Goal: Information Seeking & Learning: Learn about a topic

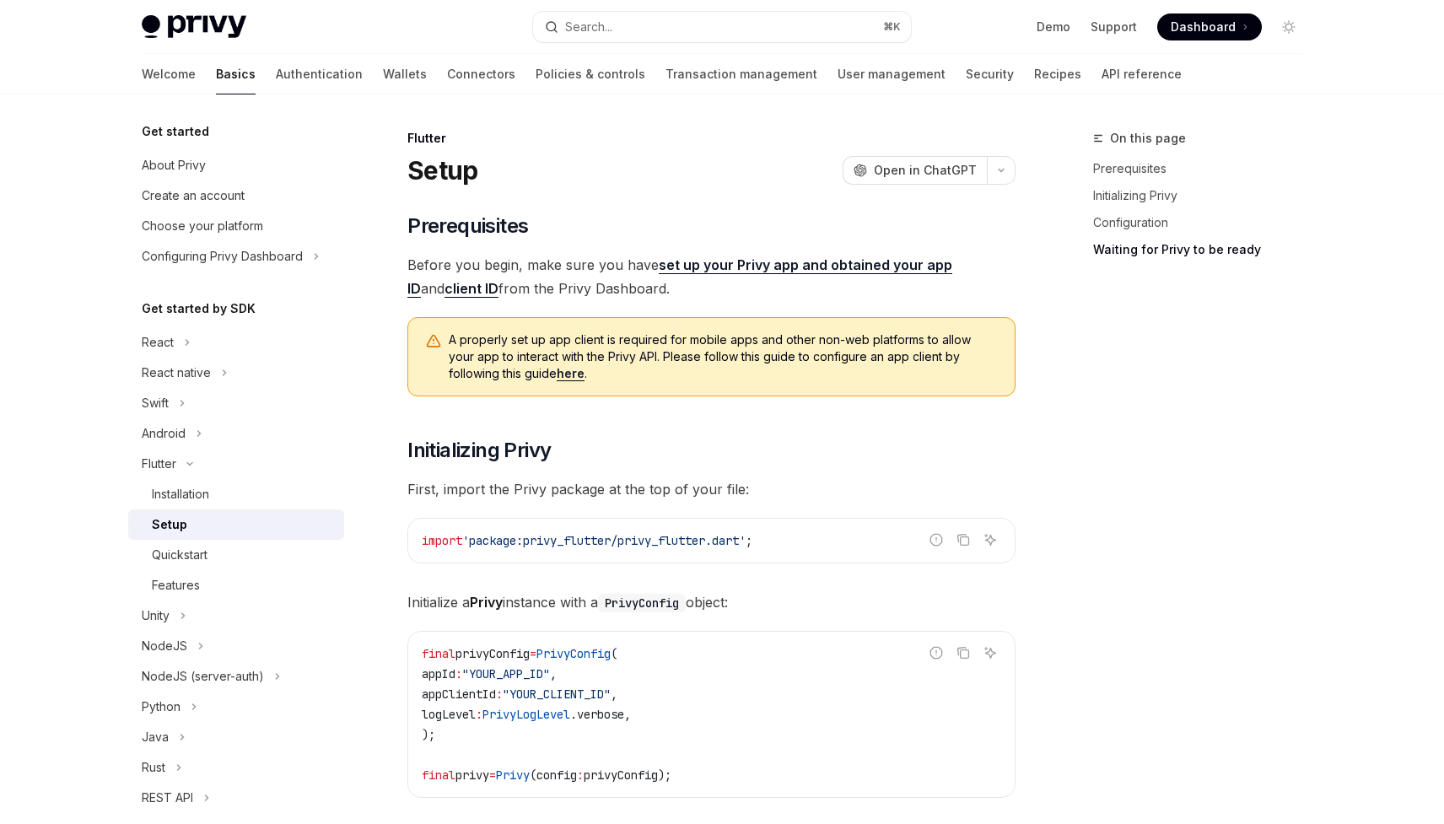
scroll to position [1790, 0]
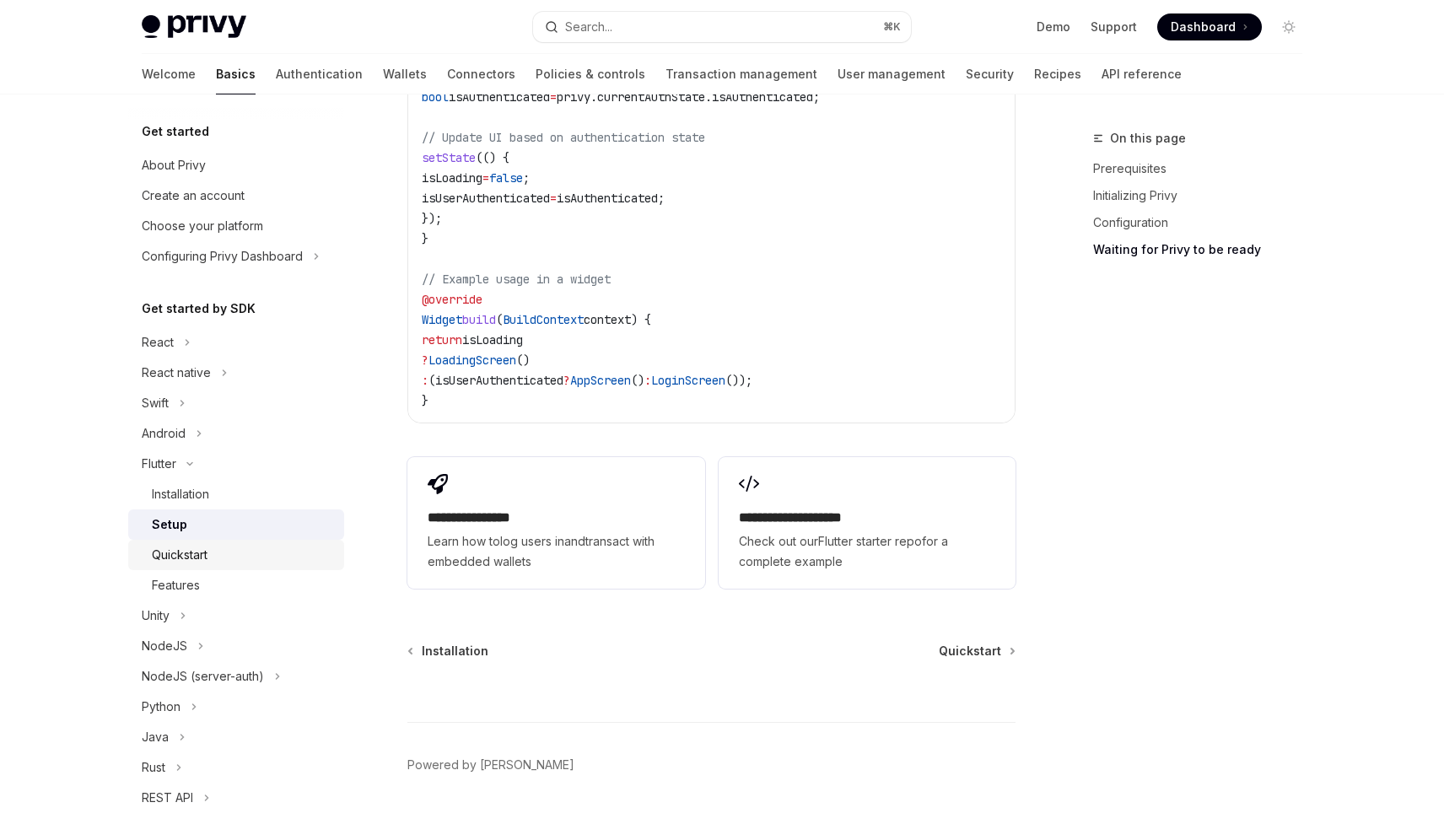
click at [191, 553] on div "Quickstart" at bounding box center [180, 555] width 56 height 20
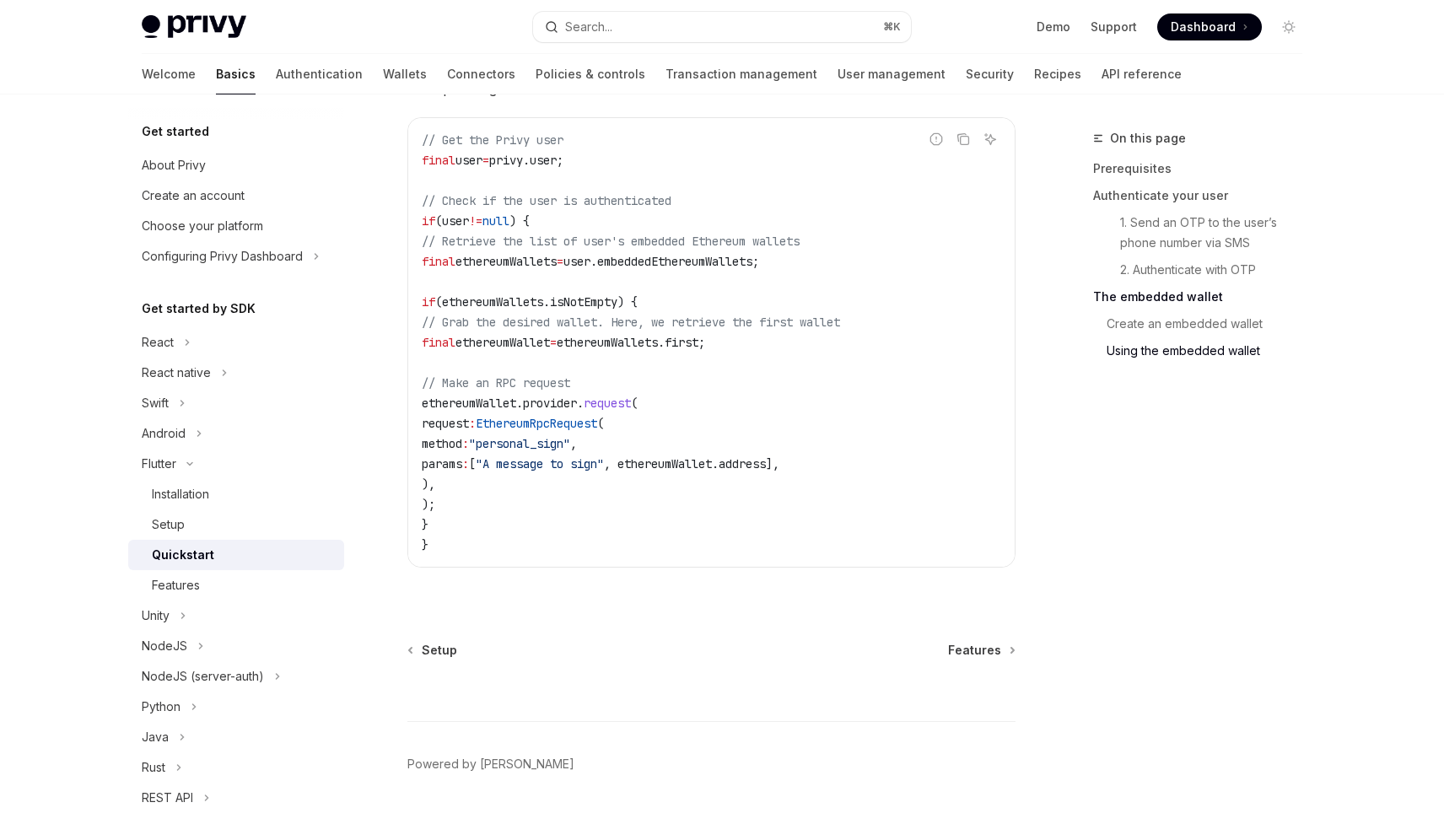
scroll to position [3233, 0]
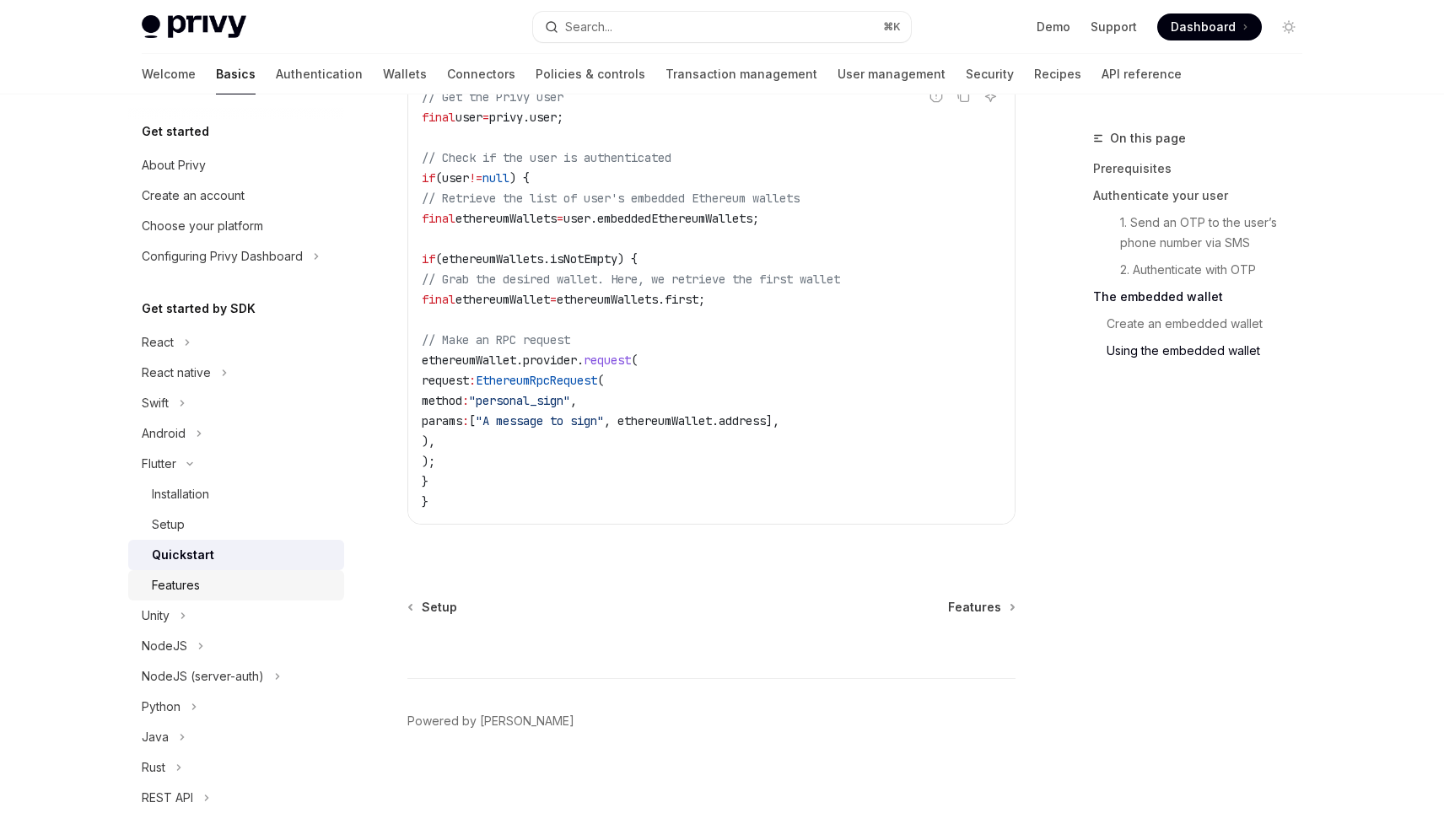
click at [221, 580] on div "Features" at bounding box center [243, 585] width 182 height 20
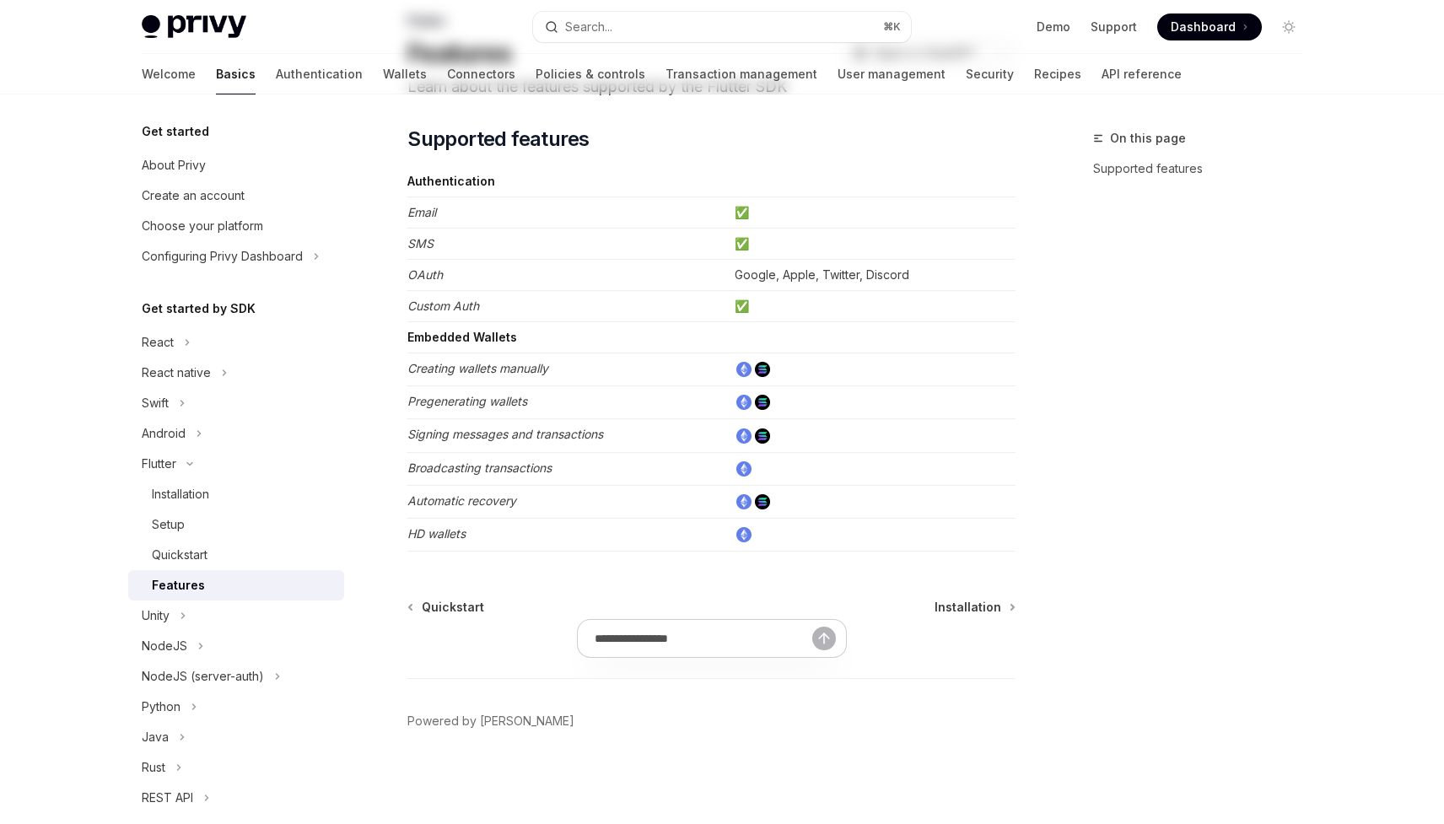
type textarea "*"
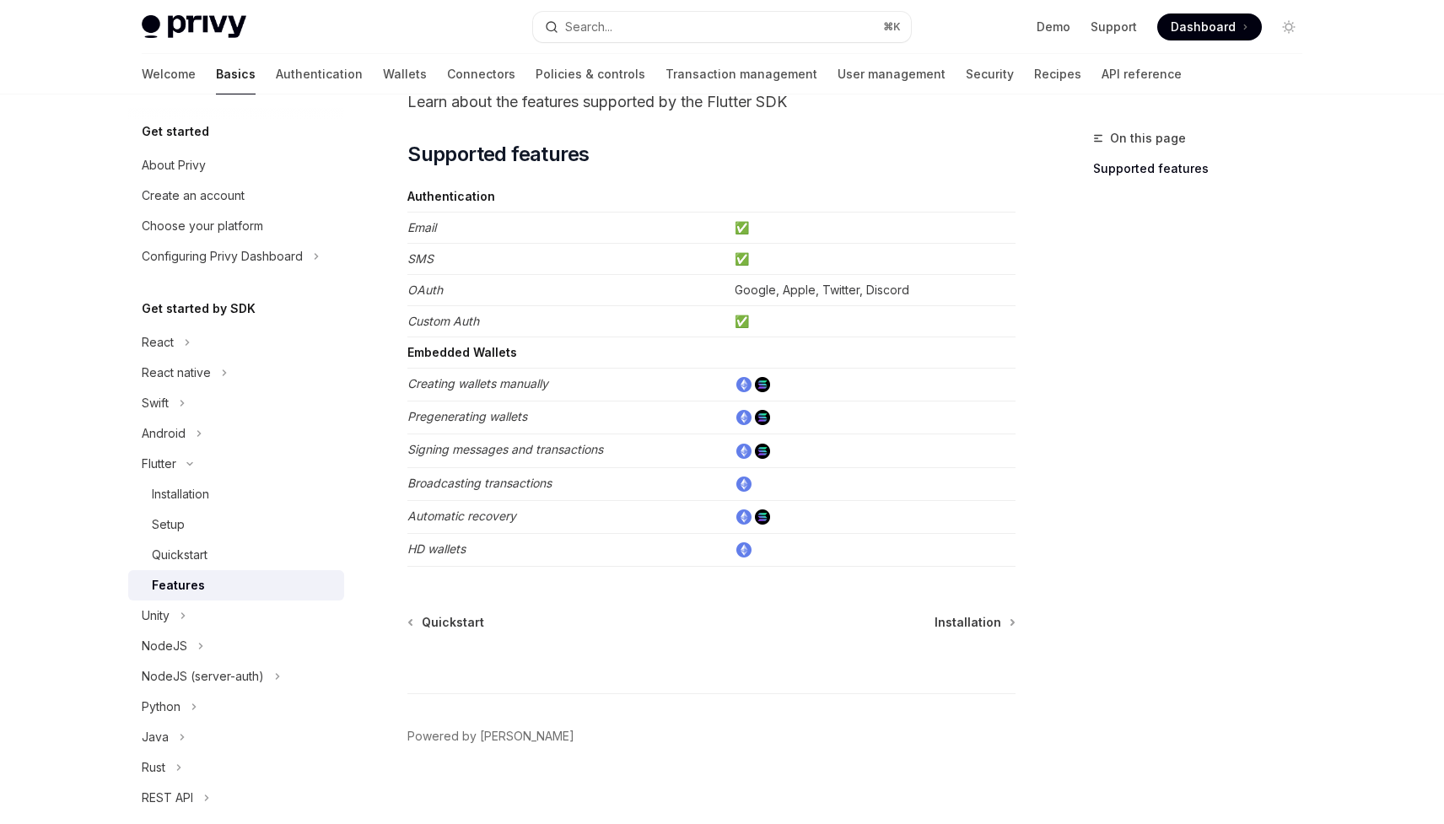
scroll to position [117, 0]
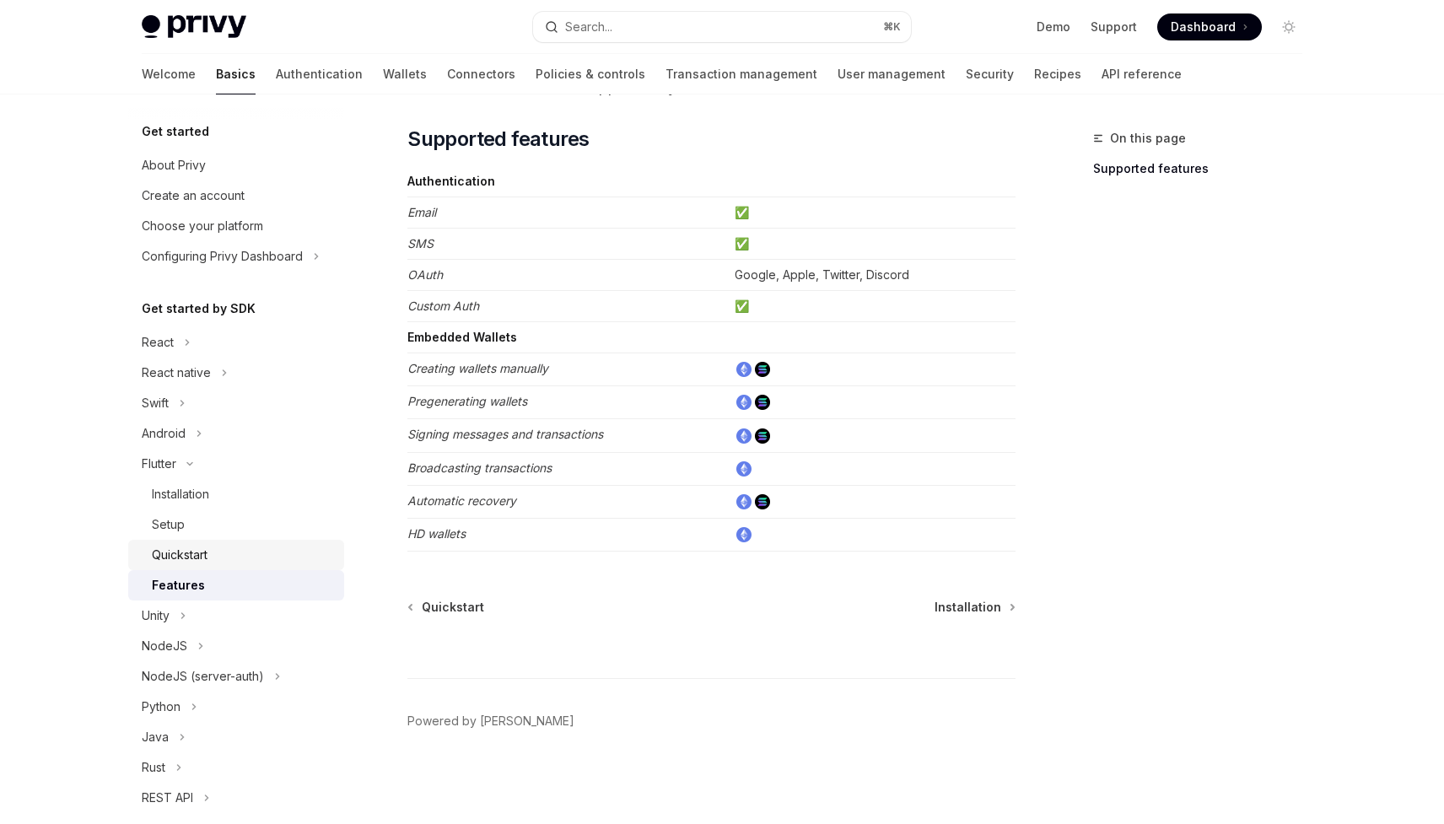
click at [194, 553] on div "Quickstart" at bounding box center [180, 555] width 56 height 20
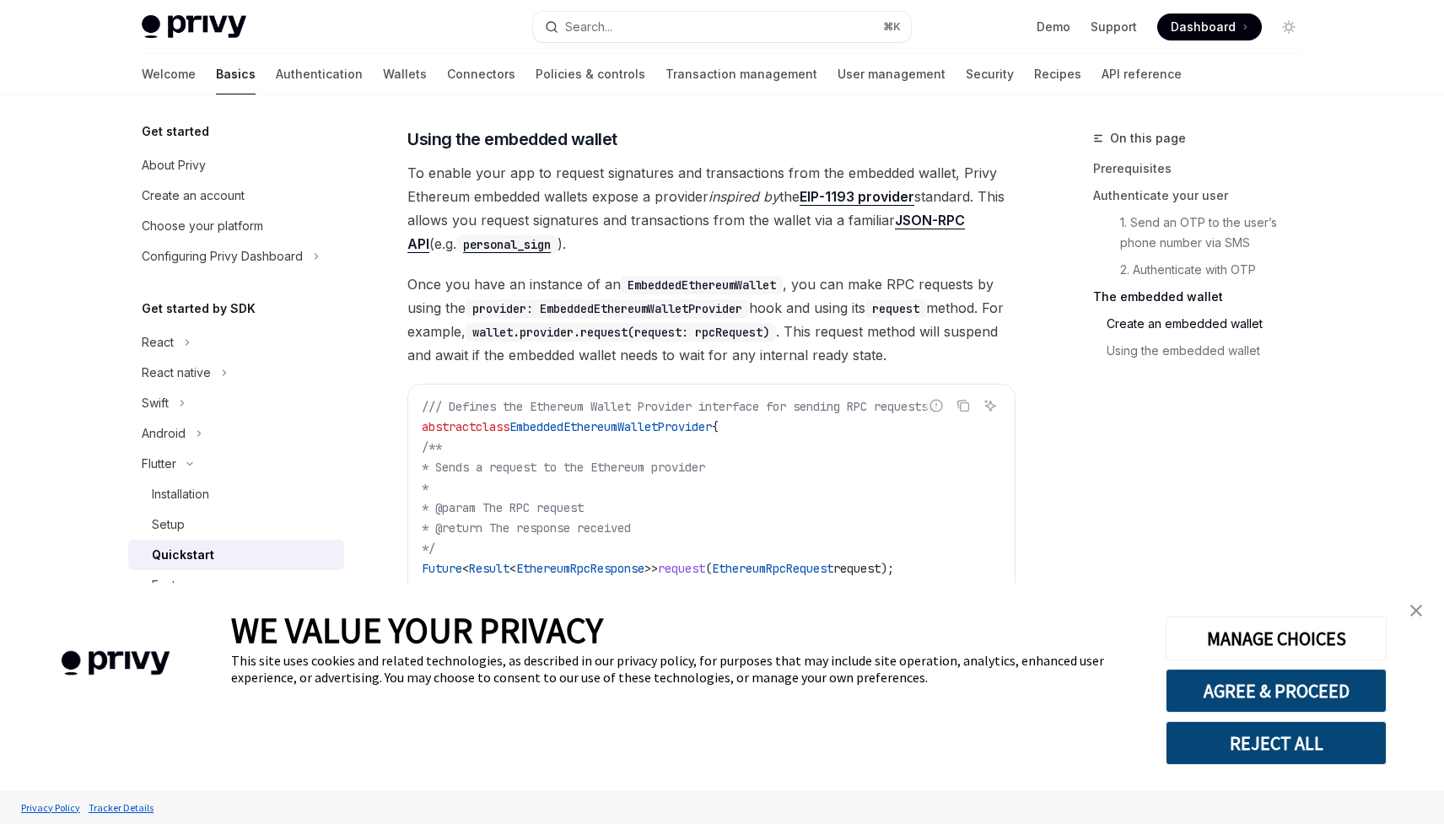
scroll to position [2433, 0]
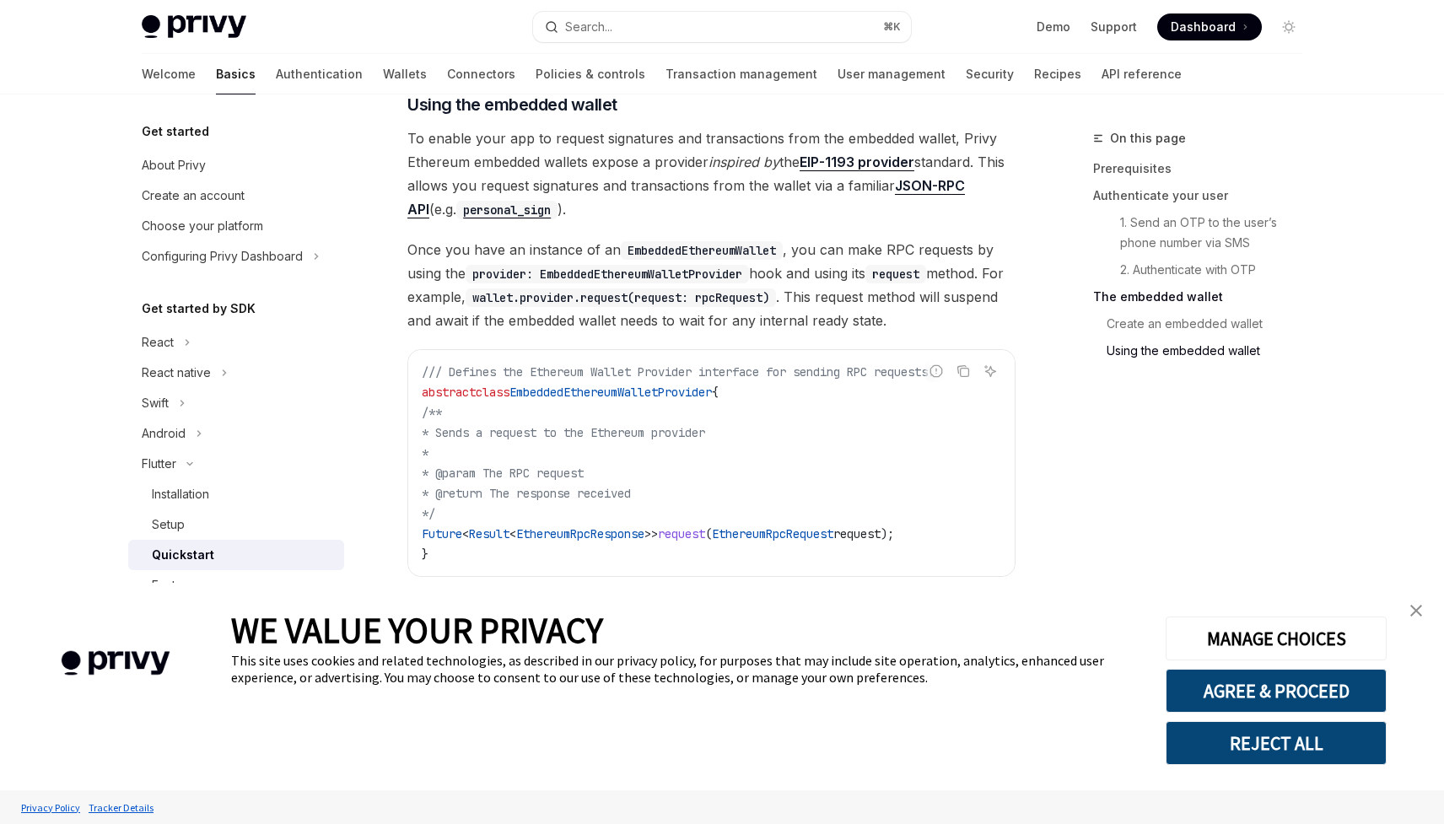
click at [1416, 606] on img "close banner" at bounding box center [1417, 611] width 12 height 12
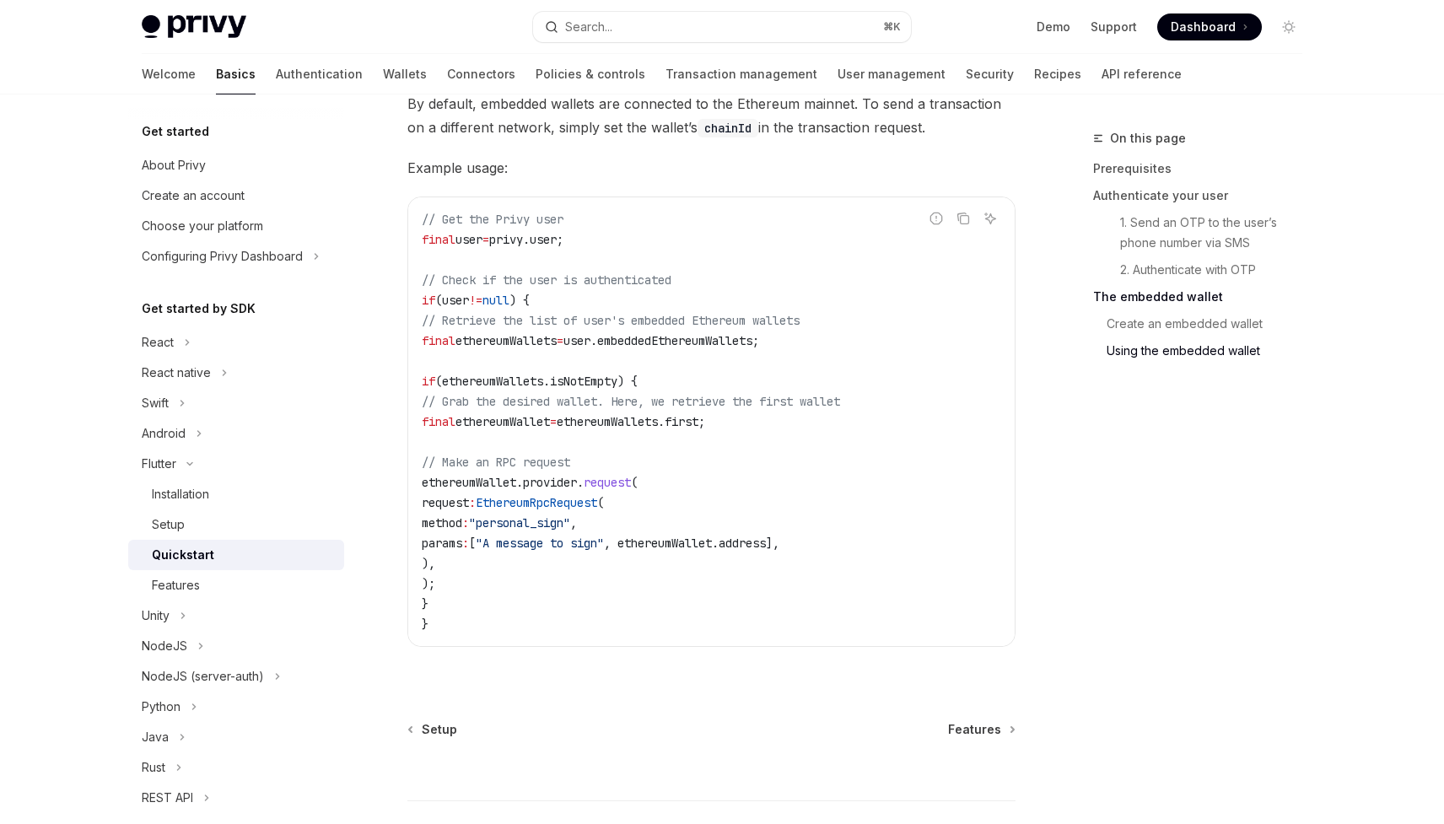
scroll to position [3103, 0]
click at [984, 731] on span "Features" at bounding box center [974, 730] width 53 height 17
type textarea "*"
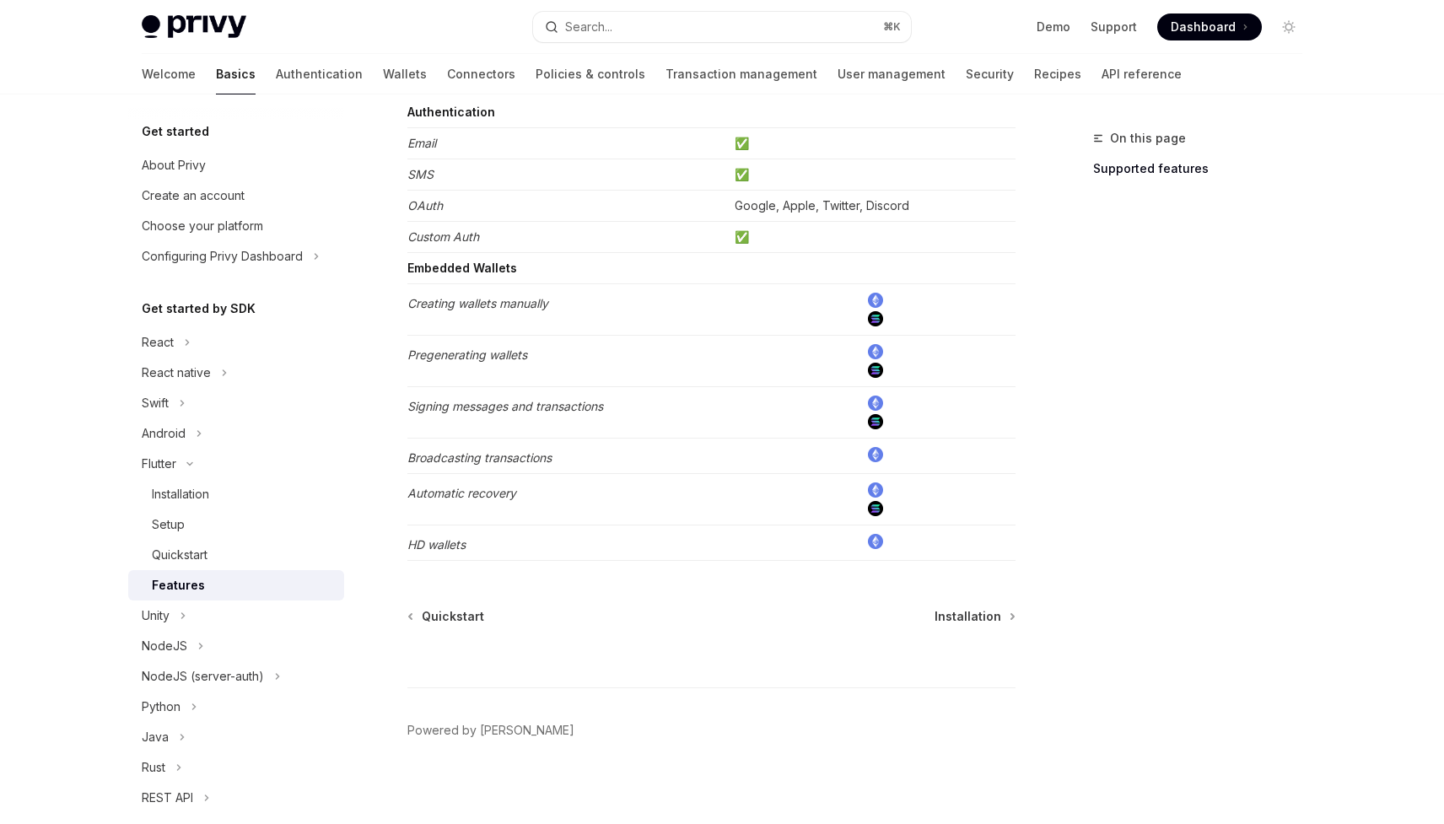
scroll to position [196, 0]
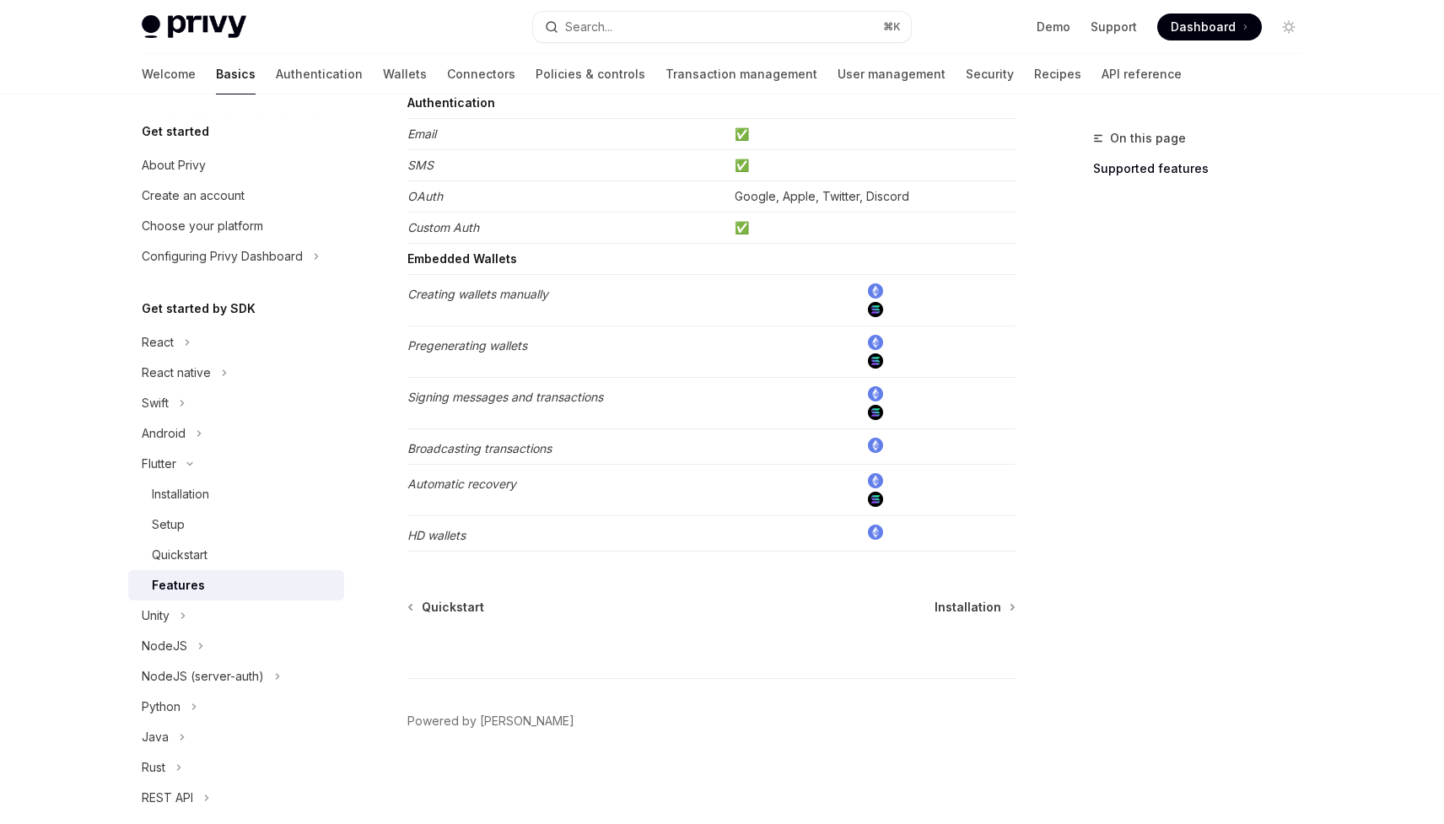
click at [875, 411] on img at bounding box center [875, 412] width 15 height 15
